Goal: Task Accomplishment & Management: Use online tool/utility

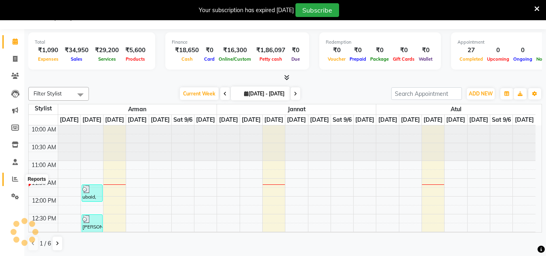
click at [14, 180] on icon at bounding box center [15, 179] width 6 height 6
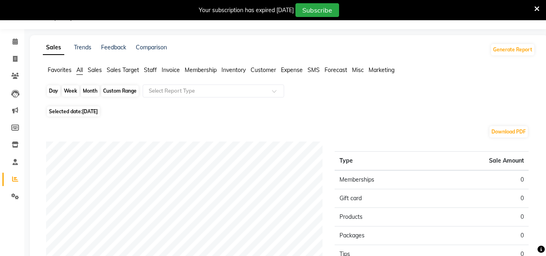
click at [52, 91] on div "Day" at bounding box center [53, 90] width 13 height 11
select select "9"
select select "2025"
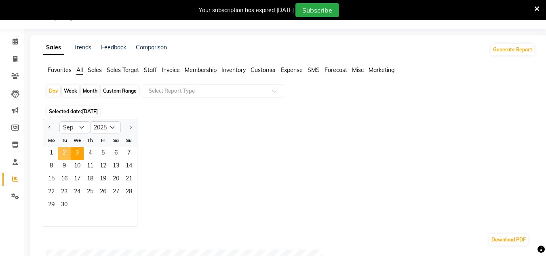
click at [62, 150] on span "2" at bounding box center [64, 153] width 13 height 13
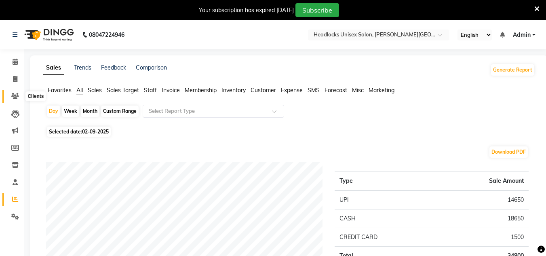
click at [16, 94] on icon at bounding box center [15, 96] width 8 height 6
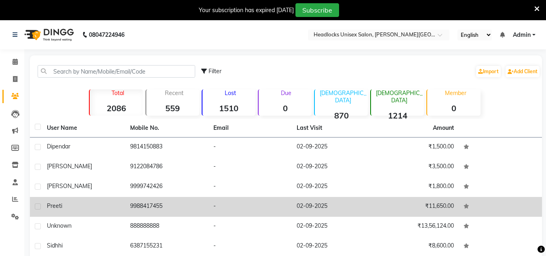
click at [436, 209] on td "₹11,650.00" at bounding box center [417, 207] width 83 height 20
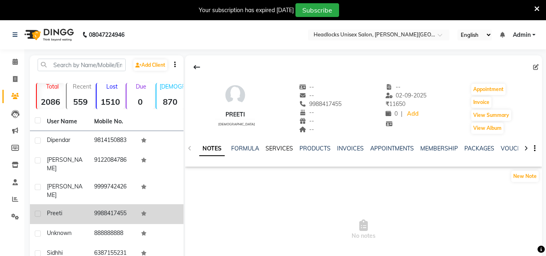
click at [287, 146] on link "SERVICES" at bounding box center [280, 148] width 28 height 7
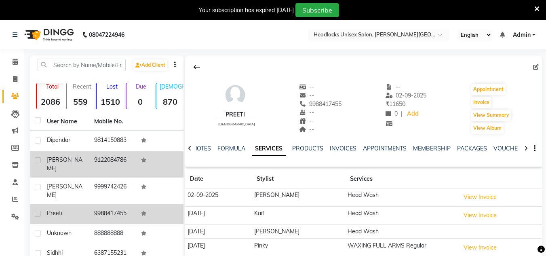
click at [95, 161] on td "9122084786" at bounding box center [112, 164] width 47 height 27
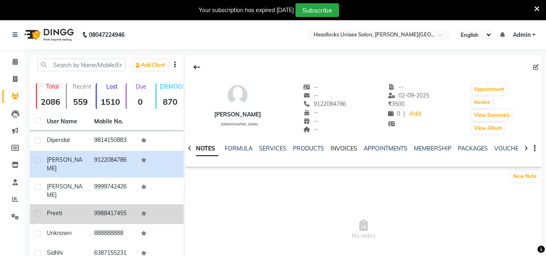
click at [343, 146] on link "INVOICES" at bounding box center [344, 148] width 27 height 7
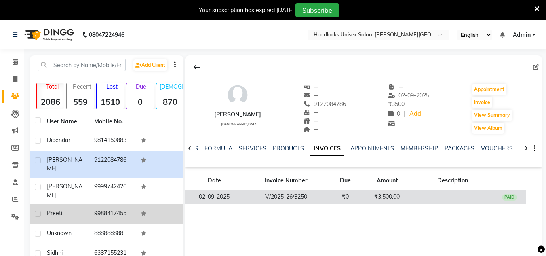
click at [510, 197] on div "PAID" at bounding box center [509, 197] width 15 height 6
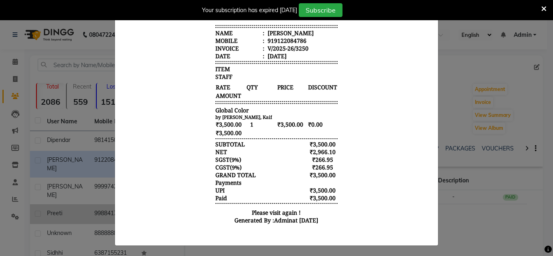
scroll to position [167, 0]
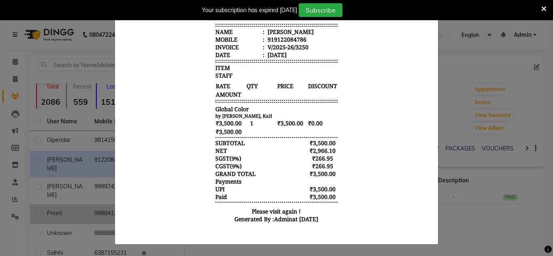
click at [544, 8] on icon at bounding box center [543, 8] width 5 height 7
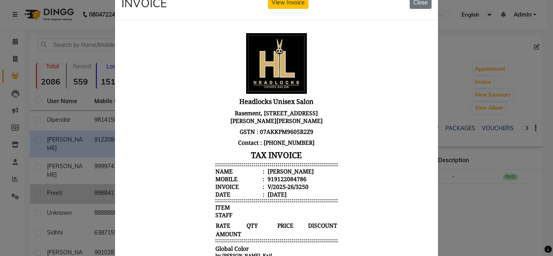
scroll to position [0, 0]
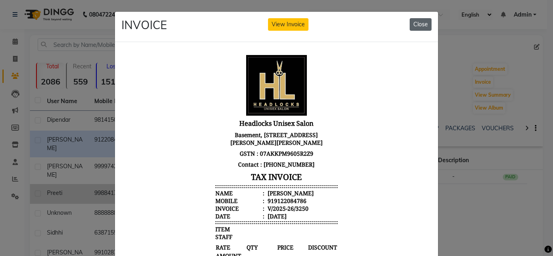
click at [411, 23] on button "Close" at bounding box center [420, 24] width 22 height 13
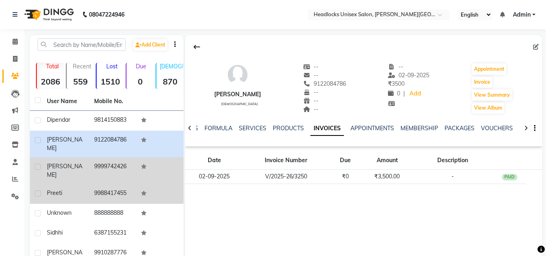
click at [111, 160] on td "9999742426" at bounding box center [112, 170] width 47 height 27
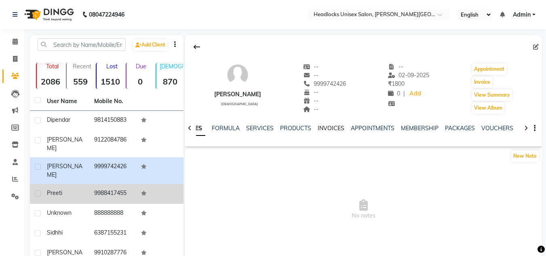
click at [324, 131] on link "INVOICES" at bounding box center [331, 128] width 27 height 7
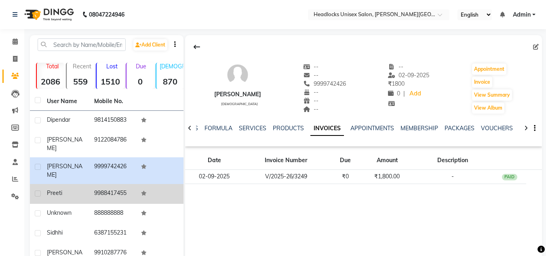
click at [52, 189] on span "Preeti" at bounding box center [54, 192] width 15 height 7
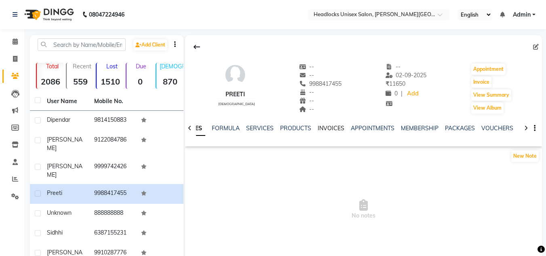
click at [320, 127] on link "INVOICES" at bounding box center [331, 128] width 27 height 7
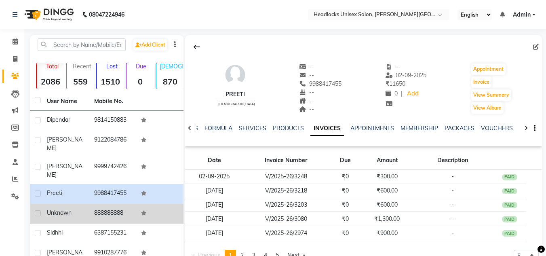
click at [105, 204] on td "888888888" at bounding box center [112, 214] width 47 height 20
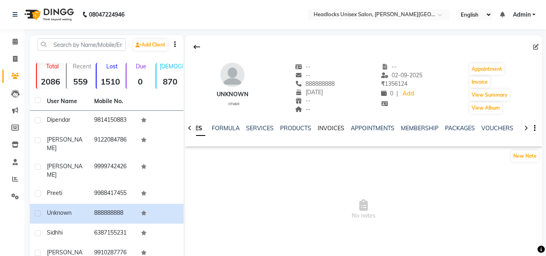
click at [328, 129] on link "INVOICES" at bounding box center [331, 128] width 27 height 7
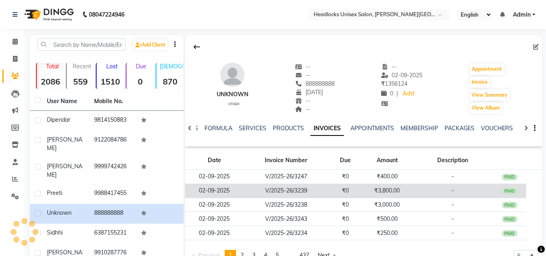
click at [511, 190] on div "PAID" at bounding box center [509, 191] width 15 height 6
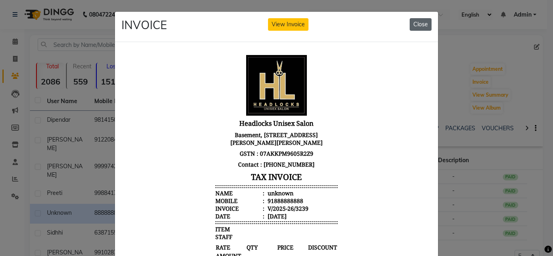
click at [418, 22] on button "Close" at bounding box center [420, 24] width 22 height 13
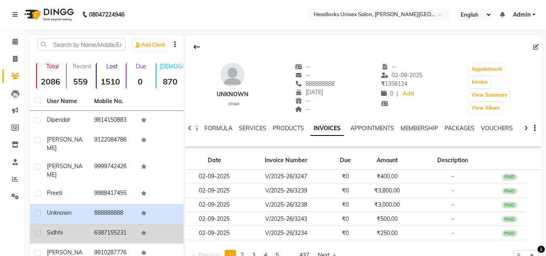
click at [62, 229] on span "Sidhhi" at bounding box center [55, 232] width 16 height 7
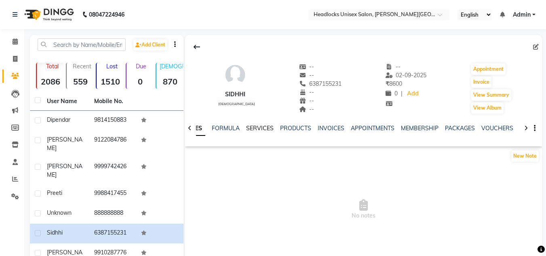
click at [265, 126] on link "SERVICES" at bounding box center [260, 128] width 28 height 7
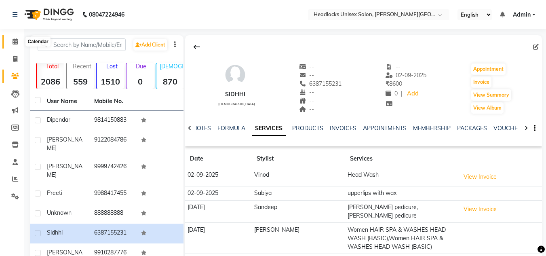
click at [13, 42] on icon at bounding box center [15, 41] width 5 height 6
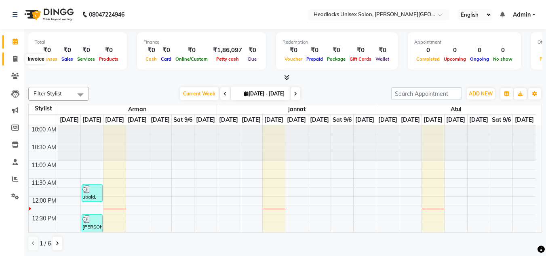
click at [18, 55] on span at bounding box center [15, 59] width 14 height 9
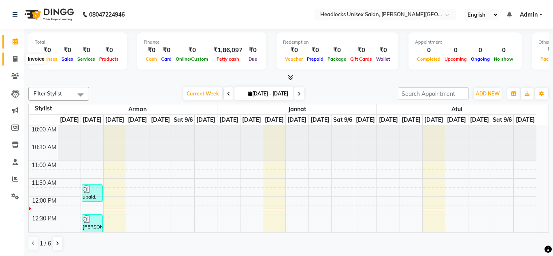
select select "service"
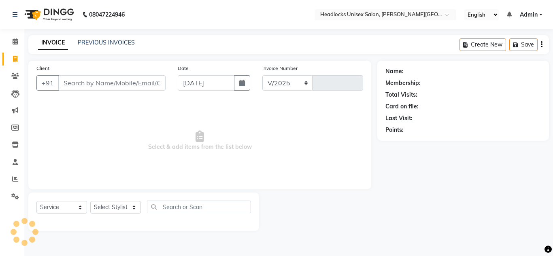
select select "6850"
type input "3252"
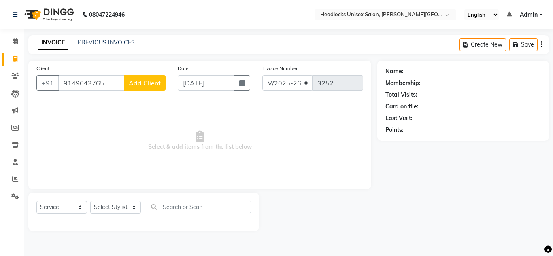
type input "9149643765"
click at [155, 84] on span "Add Client" at bounding box center [145, 83] width 32 height 8
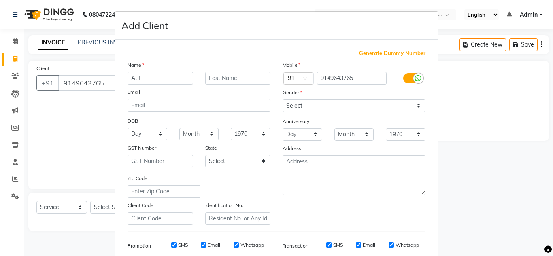
type input "Atif"
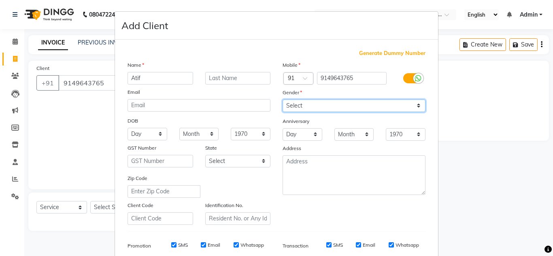
click at [413, 107] on select "Select [DEMOGRAPHIC_DATA] [DEMOGRAPHIC_DATA] Other Prefer Not To Say" at bounding box center [353, 106] width 143 height 13
select select "[DEMOGRAPHIC_DATA]"
click at [282, 100] on select "Select [DEMOGRAPHIC_DATA] [DEMOGRAPHIC_DATA] Other Prefer Not To Say" at bounding box center [353, 106] width 143 height 13
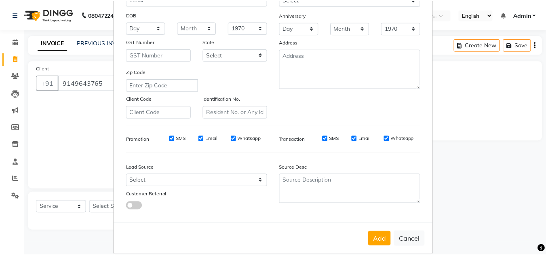
scroll to position [117, 0]
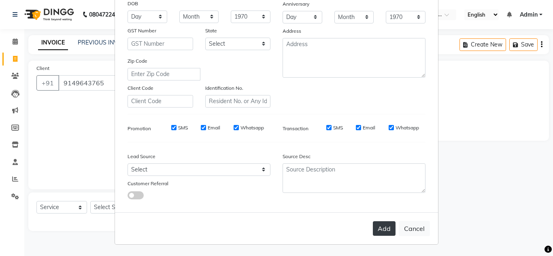
click at [384, 228] on button "Add" at bounding box center [384, 228] width 23 height 15
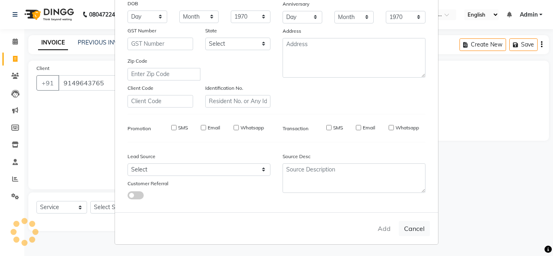
select select
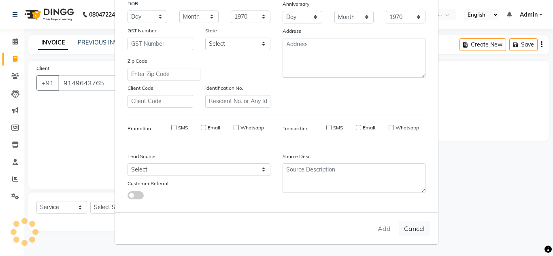
select select
checkbox input "false"
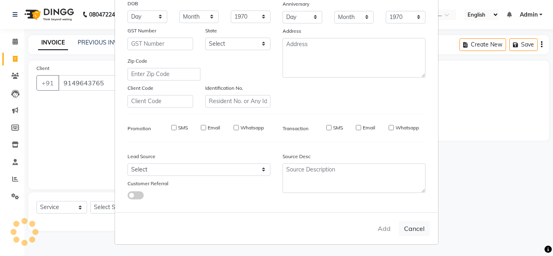
checkbox input "false"
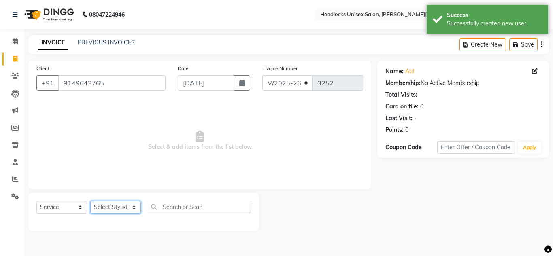
click at [124, 206] on select "Select Stylist [PERSON_NAME] Jannat Kaif [DATE] [PERSON_NAME] [PERSON_NAME] [PE…" at bounding box center [115, 207] width 51 height 13
select select "66496"
click at [90, 201] on select "Select Stylist [PERSON_NAME] Jannat Kaif [DATE] [PERSON_NAME] [PERSON_NAME] [PE…" at bounding box center [115, 207] width 51 height 13
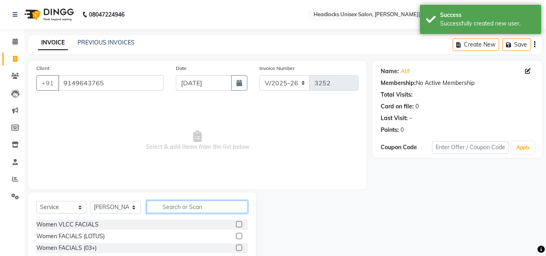
click at [201, 207] on input "text" at bounding box center [197, 207] width 101 height 13
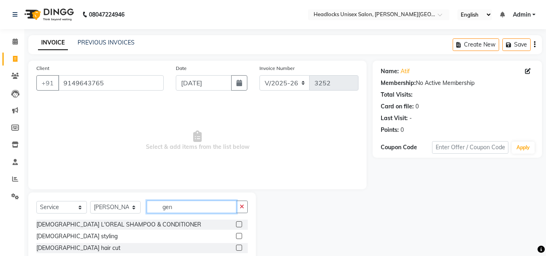
type input "gen"
click at [546, 229] on div "Name: Atif Membership: No Active Membership Total Visits: Card on file: 0 Last …" at bounding box center [461, 181] width 176 height 241
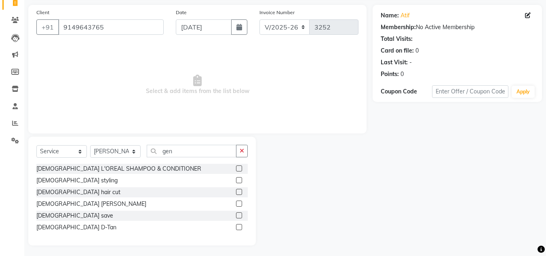
click at [237, 192] on label at bounding box center [239, 192] width 6 height 6
click at [237, 192] on input "checkbox" at bounding box center [238, 192] width 5 height 5
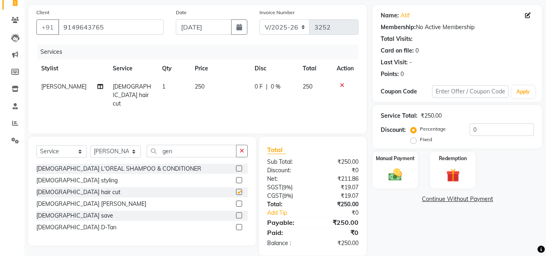
checkbox input "false"
click at [240, 205] on label at bounding box center [239, 204] width 6 height 6
click at [240, 205] on input "checkbox" at bounding box center [238, 203] width 5 height 5
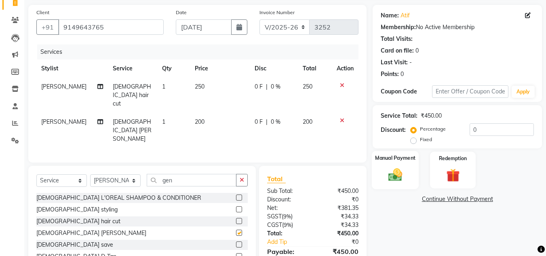
checkbox input "false"
click at [394, 176] on img at bounding box center [395, 175] width 23 height 16
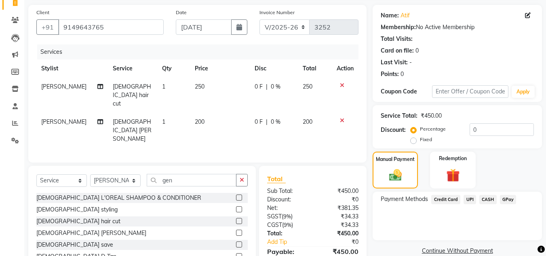
click at [469, 200] on span "UPI" at bounding box center [470, 199] width 13 height 9
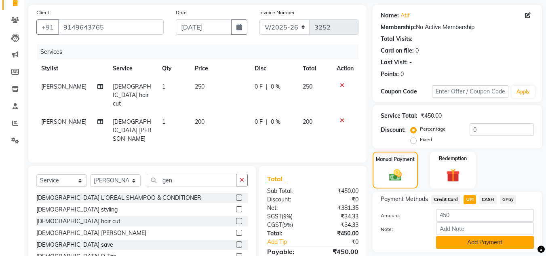
click at [449, 243] on button "Add Payment" at bounding box center [485, 242] width 98 height 13
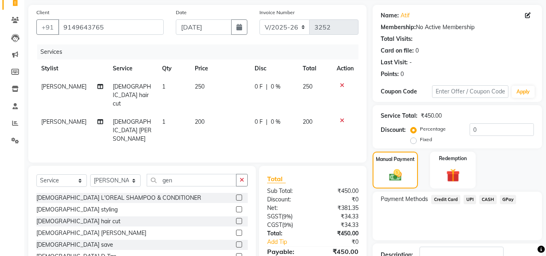
scroll to position [114, 0]
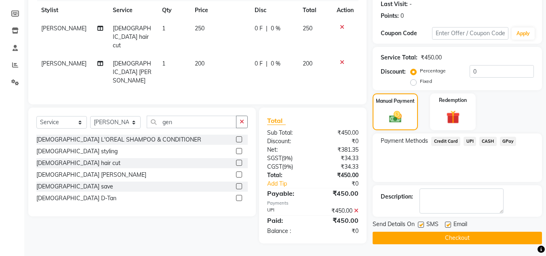
click at [468, 235] on button "Checkout" at bounding box center [457, 238] width 169 height 13
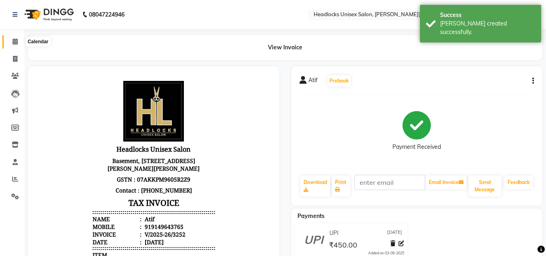
click at [13, 41] on icon at bounding box center [15, 41] width 5 height 6
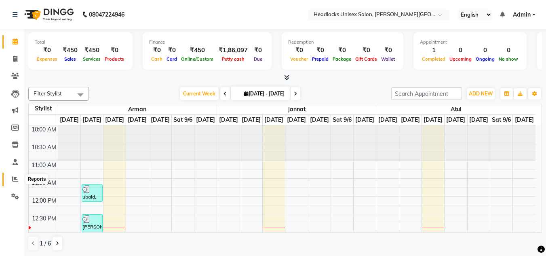
click at [15, 179] on icon at bounding box center [15, 179] width 6 height 6
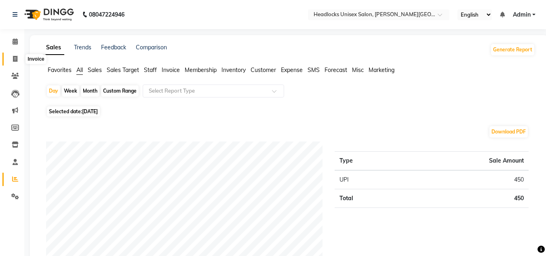
click at [14, 56] on icon at bounding box center [15, 59] width 4 height 6
select select "service"
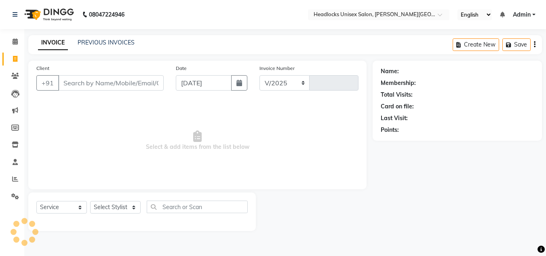
select select "6850"
type input "3253"
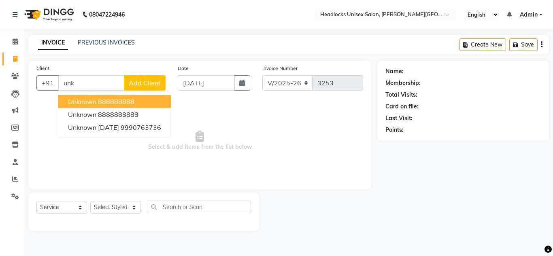
click at [131, 97] on button "unknown 888888888" at bounding box center [114, 101] width 112 height 13
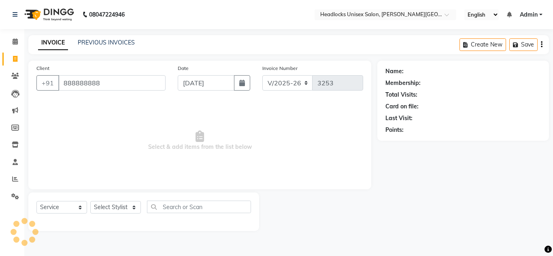
type input "888888888"
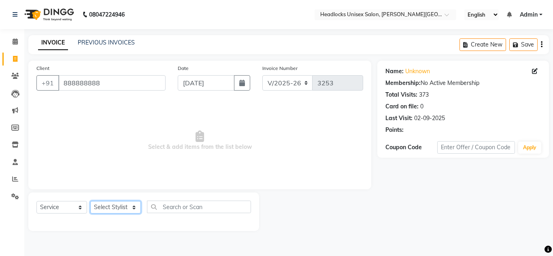
click at [126, 205] on select "Select Stylist [PERSON_NAME] Jannat Kaif [DATE] [PERSON_NAME] [PERSON_NAME] [PE…" at bounding box center [115, 207] width 51 height 13
select select "53615"
click at [90, 201] on select "Select Stylist [PERSON_NAME] Jannat Kaif [DATE] [PERSON_NAME] [PERSON_NAME] [PE…" at bounding box center [115, 207] width 51 height 13
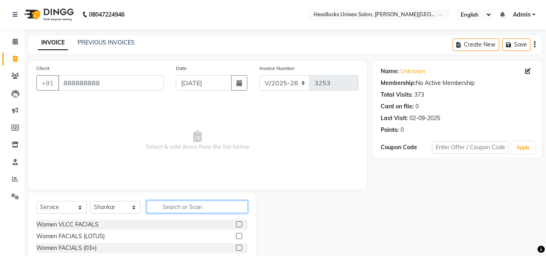
click at [187, 203] on input "text" at bounding box center [197, 207] width 101 height 13
type input "ped"
click at [240, 224] on label at bounding box center [239, 224] width 6 height 6
click at [240, 224] on input "checkbox" at bounding box center [238, 224] width 5 height 5
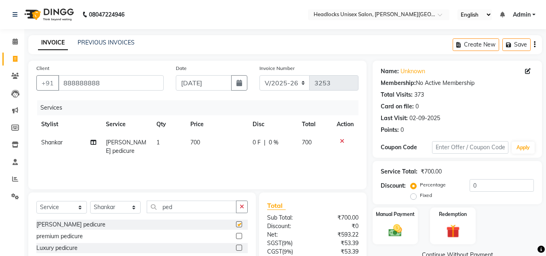
checkbox input "false"
click at [133, 211] on select "Select Stylist [PERSON_NAME] Jannat Kaif [DATE] [PERSON_NAME] [PERSON_NAME] [PE…" at bounding box center [115, 207] width 51 height 13
select select "53616"
click at [90, 201] on select "Select Stylist [PERSON_NAME] Jannat Kaif [DATE] [PERSON_NAME] [PERSON_NAME] [PE…" at bounding box center [115, 207] width 51 height 13
click at [180, 209] on input "ped" at bounding box center [192, 207] width 90 height 13
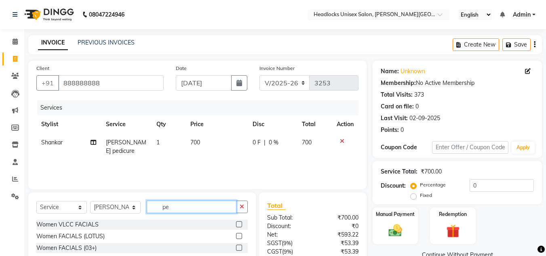
type input "p"
type input "tou"
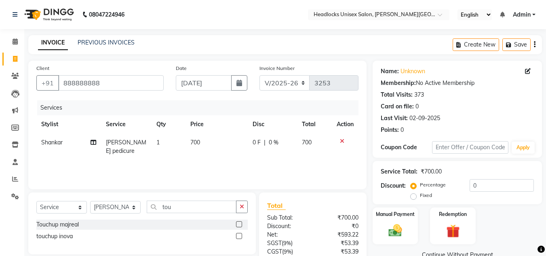
click at [239, 220] on div at bounding box center [242, 225] width 12 height 10
click at [239, 225] on label at bounding box center [239, 224] width 6 height 6
click at [239, 225] on input "checkbox" at bounding box center [238, 224] width 5 height 5
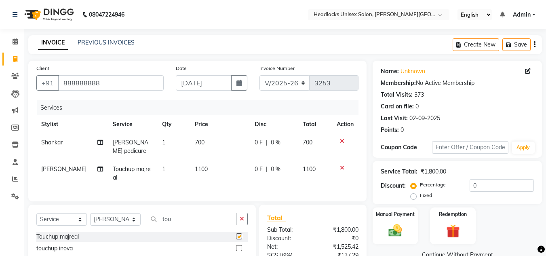
checkbox input "false"
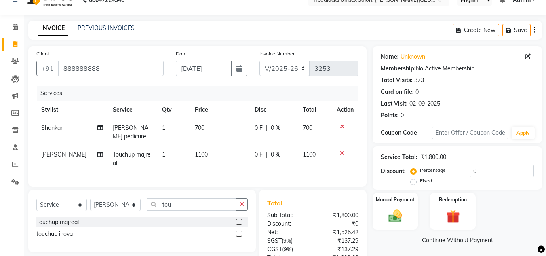
scroll to position [72, 0]
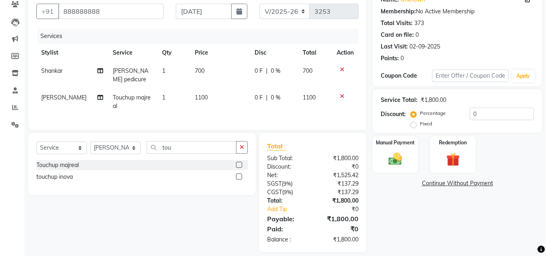
click at [196, 94] on span "1100" at bounding box center [201, 97] width 13 height 7
select select "53616"
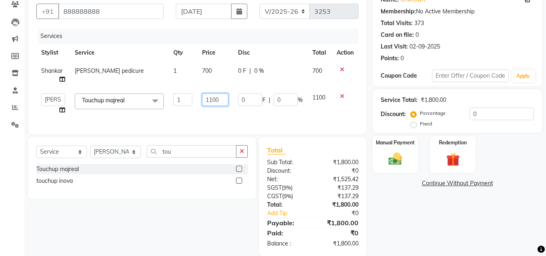
click at [212, 97] on input "1100" at bounding box center [215, 99] width 27 height 13
type input "1000"
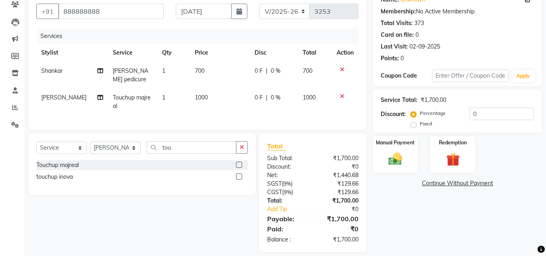
click at [392, 193] on div "Name: Unknown Membership: No Active Membership Total Visits: 373 Card on file: …" at bounding box center [461, 120] width 176 height 263
click at [195, 69] on span "700" at bounding box center [200, 70] width 10 height 7
select select "53615"
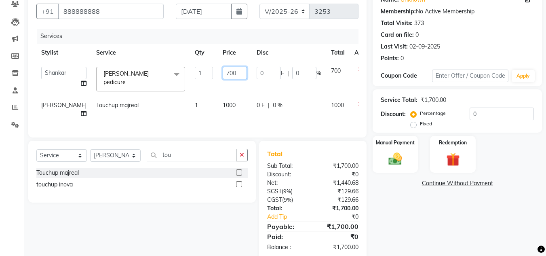
click at [223, 74] on input "700" at bounding box center [235, 73] width 24 height 13
type input "500"
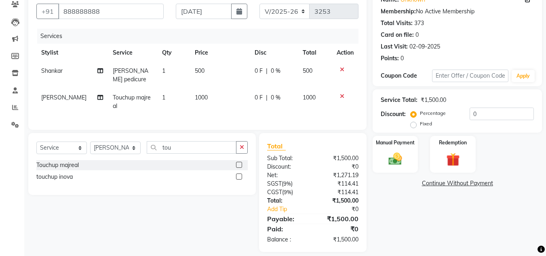
click at [478, 246] on div "Name: Unknown Membership: No Active Membership Total Visits: 373 Card on file: …" at bounding box center [461, 120] width 176 height 263
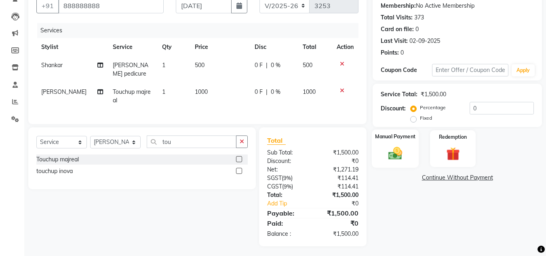
click at [393, 153] on img at bounding box center [395, 153] width 23 height 16
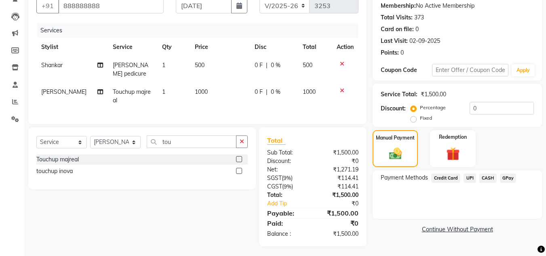
click at [488, 176] on span "CASH" at bounding box center [488, 178] width 17 height 9
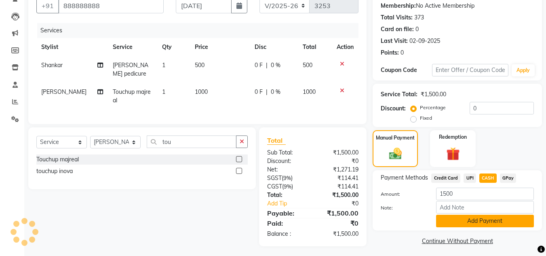
click at [466, 221] on button "Add Payment" at bounding box center [485, 221] width 98 height 13
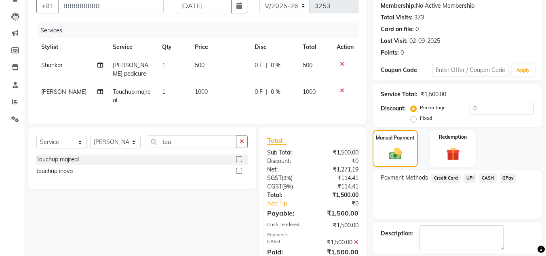
scroll to position [111, 0]
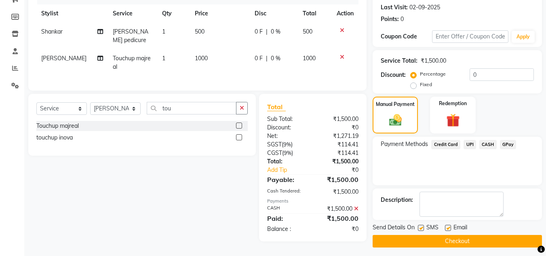
click at [483, 238] on button "Checkout" at bounding box center [457, 241] width 169 height 13
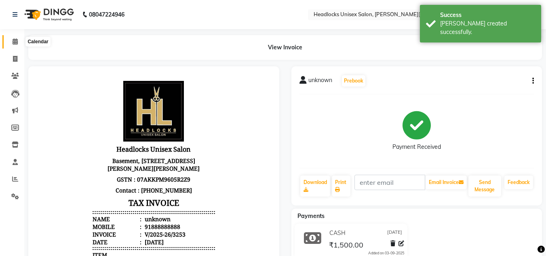
click at [15, 41] on icon at bounding box center [15, 41] width 5 height 6
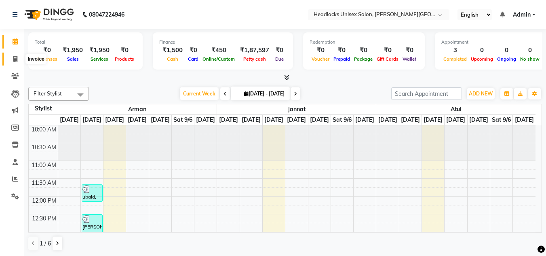
click at [15, 56] on icon at bounding box center [15, 59] width 4 height 6
select select "service"
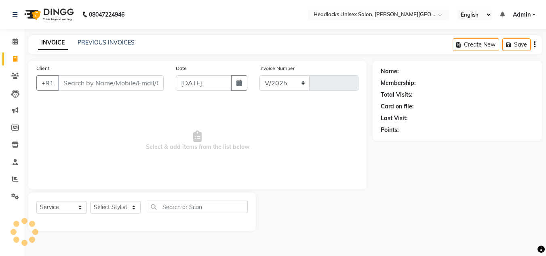
select select "6850"
type input "3254"
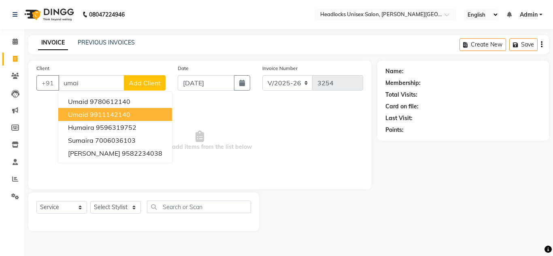
click at [81, 112] on span "Umaid" at bounding box center [78, 114] width 20 height 8
type input "9911142140"
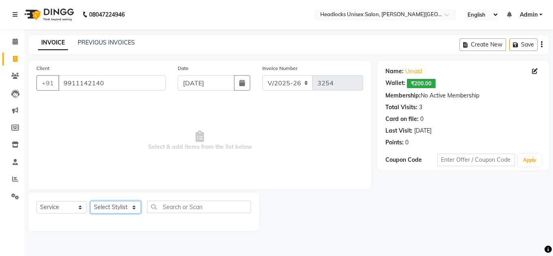
click at [127, 209] on select "Select Stylist [PERSON_NAME] Jannat Kaif [DATE] [PERSON_NAME] [PERSON_NAME] [PE…" at bounding box center [115, 207] width 51 height 13
select select "53617"
click at [90, 201] on select "Select Stylist [PERSON_NAME] Jannat Kaif [DATE] [PERSON_NAME] [PERSON_NAME] [PE…" at bounding box center [115, 207] width 51 height 13
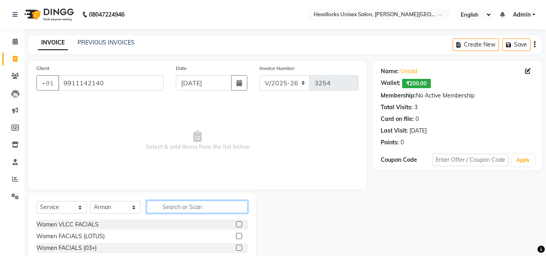
click at [183, 207] on input "text" at bounding box center [197, 207] width 101 height 13
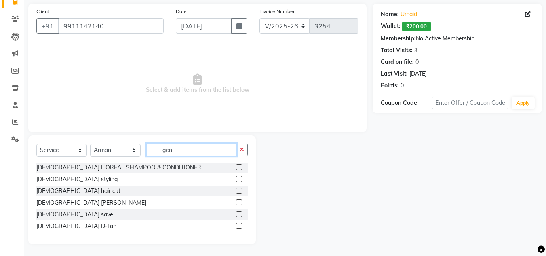
type input "gen"
click at [238, 191] on label at bounding box center [239, 191] width 6 height 6
click at [238, 191] on input "checkbox" at bounding box center [238, 190] width 5 height 5
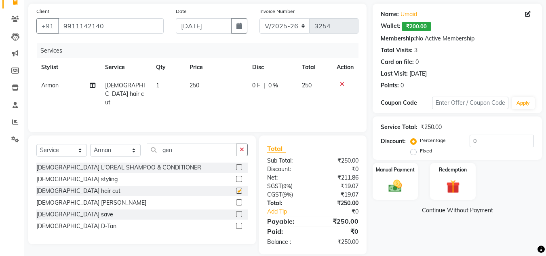
checkbox input "false"
click at [239, 212] on label at bounding box center [239, 214] width 6 height 6
click at [239, 212] on input "checkbox" at bounding box center [238, 214] width 5 height 5
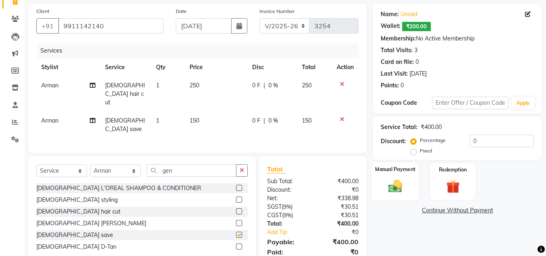
checkbox input "false"
click at [397, 188] on img at bounding box center [395, 186] width 23 height 16
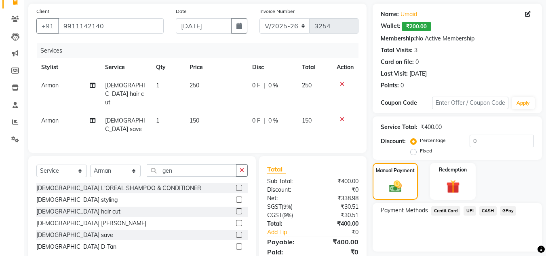
click at [469, 210] on span "UPI" at bounding box center [470, 210] width 13 height 9
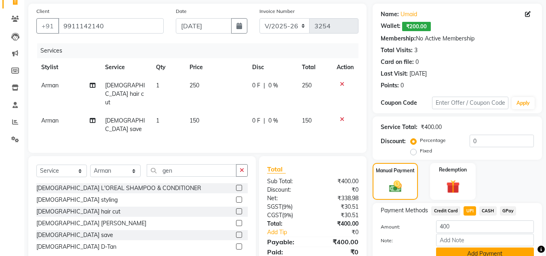
click at [480, 250] on button "Add Payment" at bounding box center [485, 254] width 98 height 13
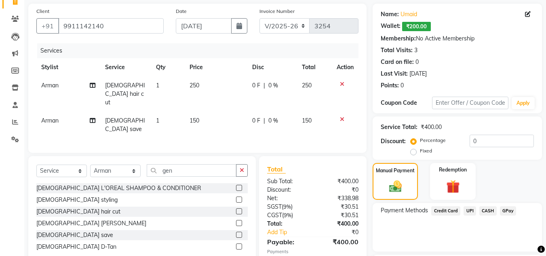
scroll to position [127, 0]
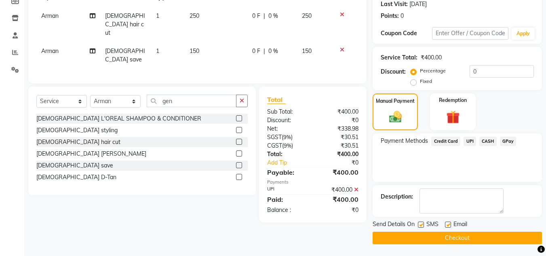
click at [357, 187] on icon at bounding box center [356, 190] width 4 height 6
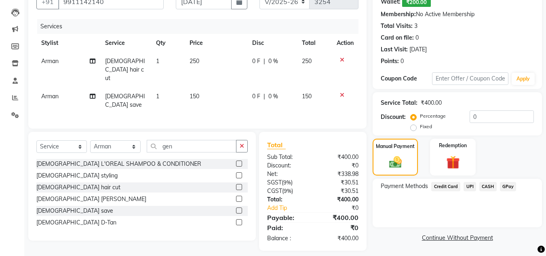
click at [468, 187] on span "UPI" at bounding box center [470, 186] width 13 height 9
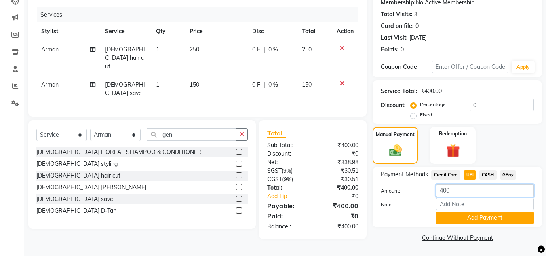
drag, startPoint x: 468, startPoint y: 187, endPoint x: 443, endPoint y: 192, distance: 24.7
click at [443, 192] on input "400" at bounding box center [485, 190] width 98 height 13
type input "500"
click at [460, 216] on button "Add Payment" at bounding box center [485, 218] width 98 height 13
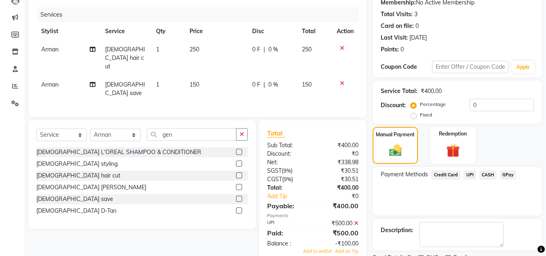
scroll to position [127, 0]
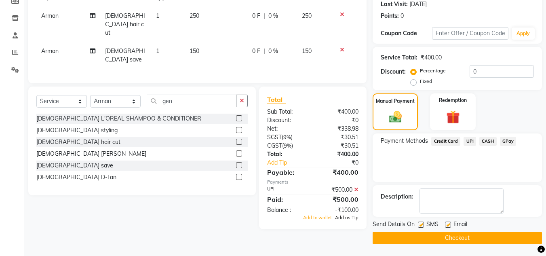
click at [345, 215] on span "Add as Tip" at bounding box center [346, 218] width 23 height 6
click at [428, 238] on button "Checkout" at bounding box center [457, 238] width 169 height 13
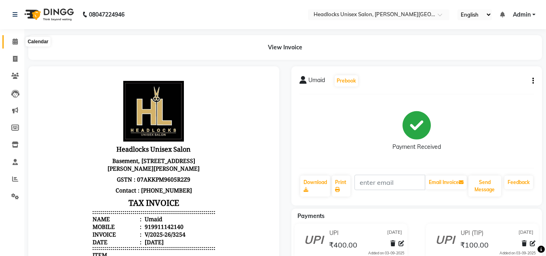
click at [17, 41] on icon at bounding box center [15, 41] width 5 height 6
